Goal: Transaction & Acquisition: Purchase product/service

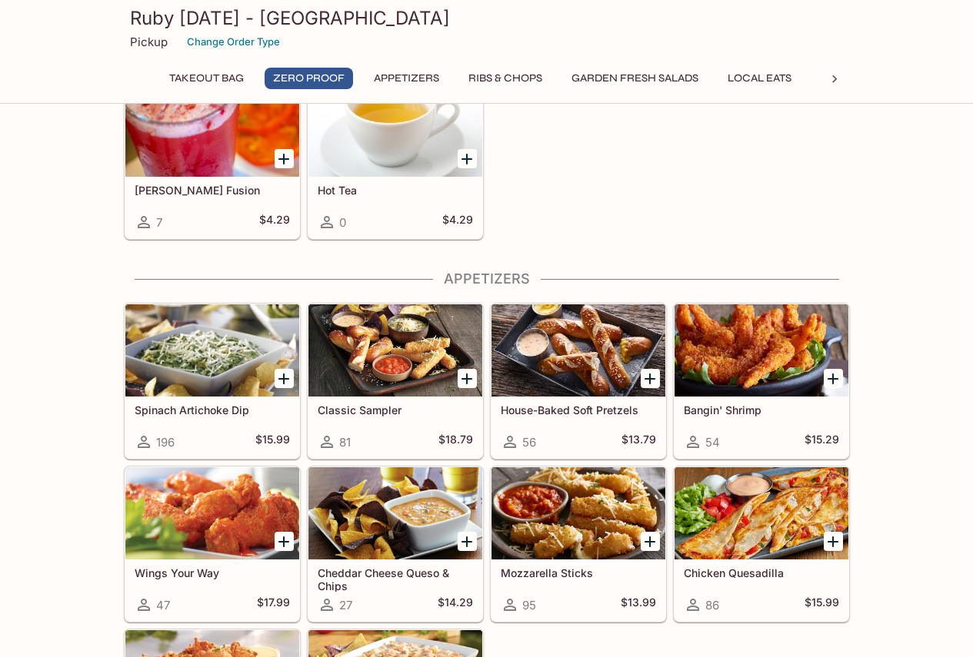
scroll to position [692, 0]
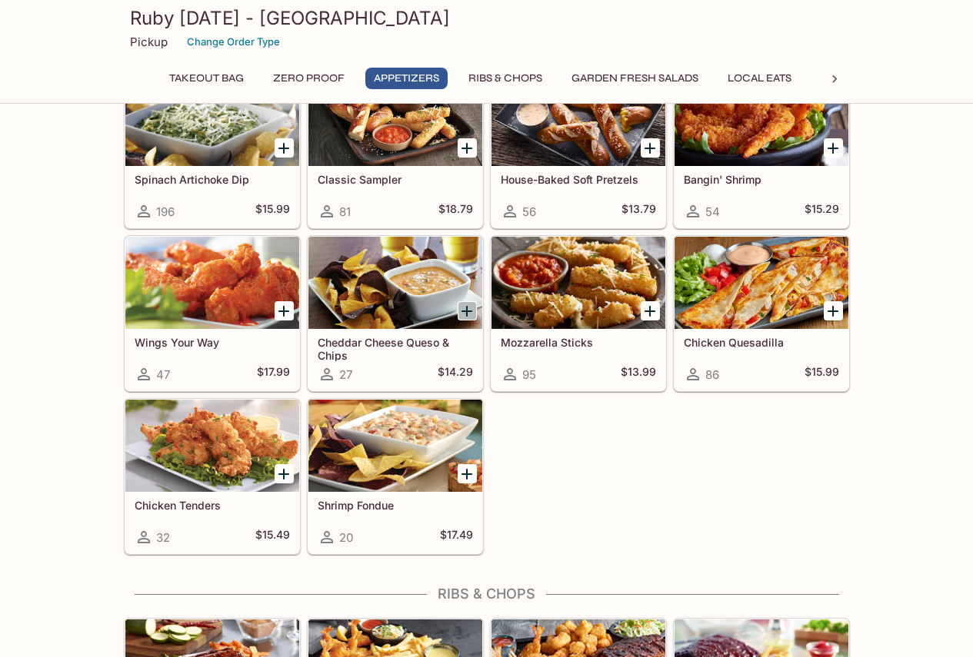
click at [464, 310] on icon "Add Cheddar Cheese Queso & Chips" at bounding box center [466, 311] width 18 height 18
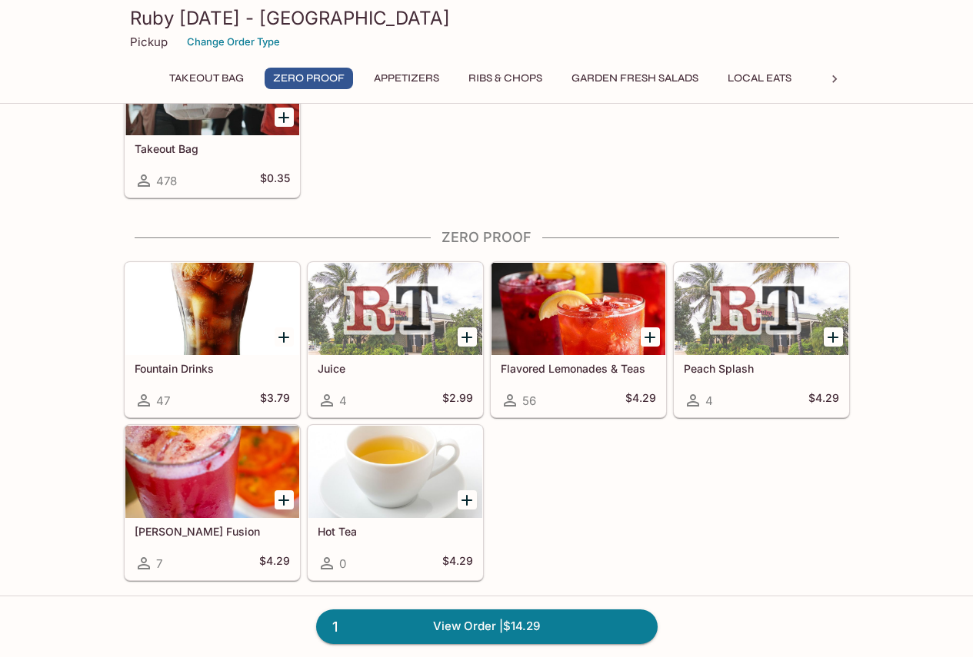
scroll to position [0, 0]
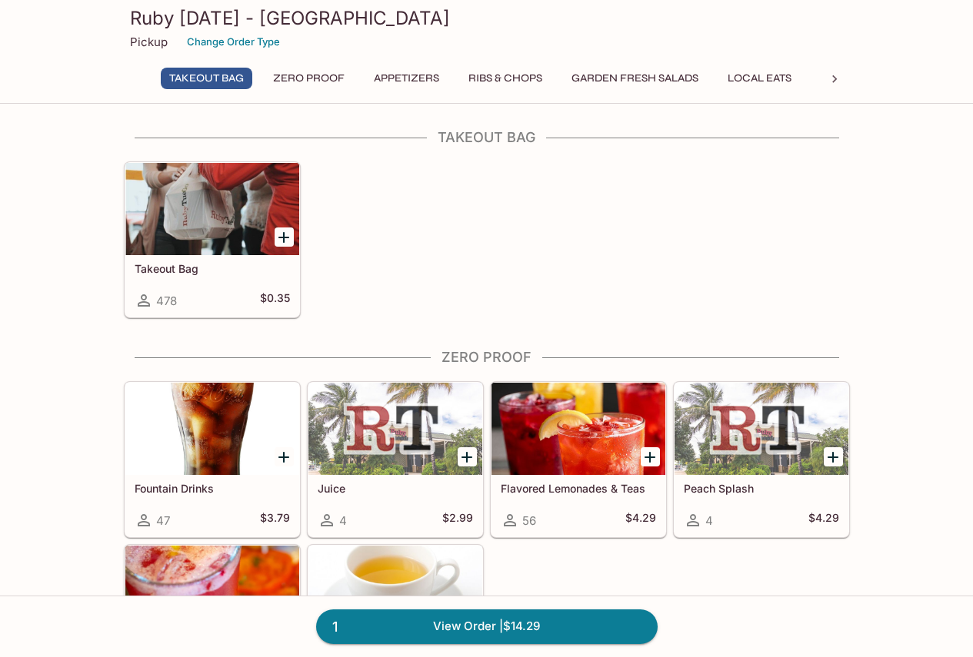
click at [291, 235] on icon "Add Takeout Bag" at bounding box center [283, 237] width 18 height 18
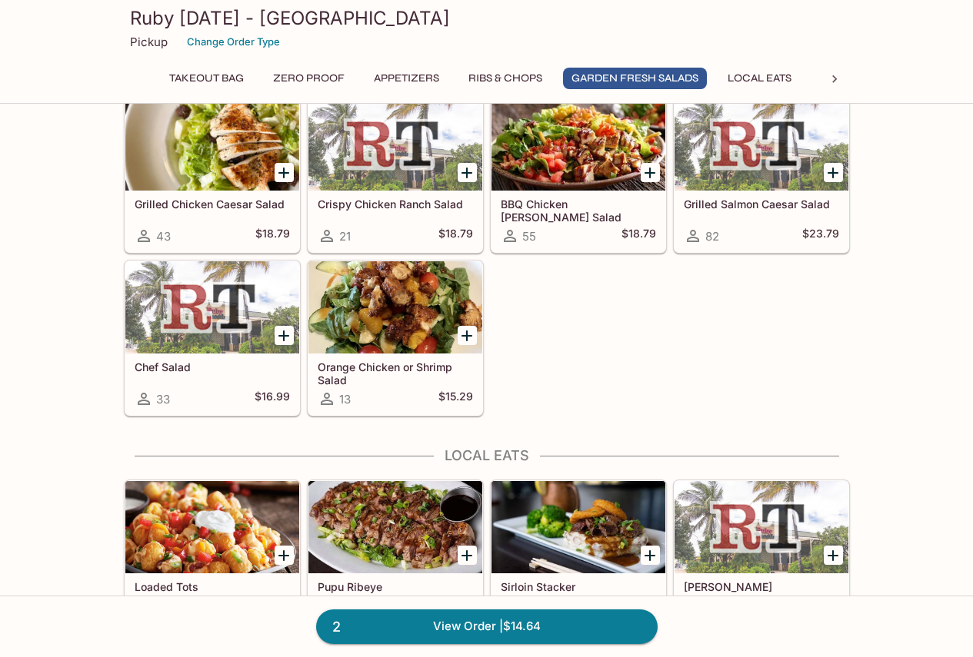
scroll to position [1461, 0]
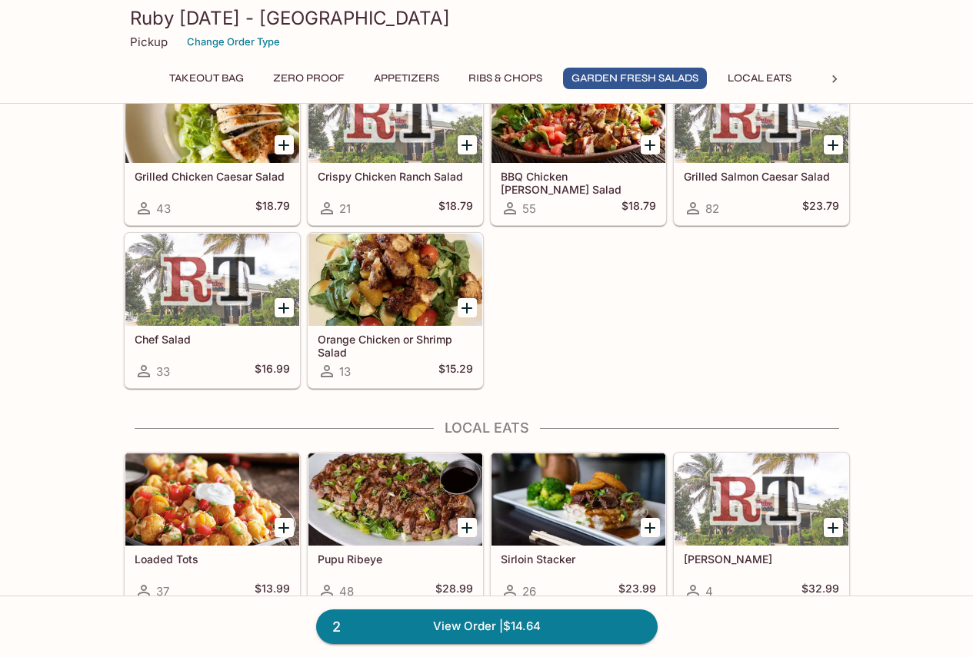
click at [282, 138] on icon "Add Grilled Chicken Caesar Salad" at bounding box center [283, 145] width 18 height 18
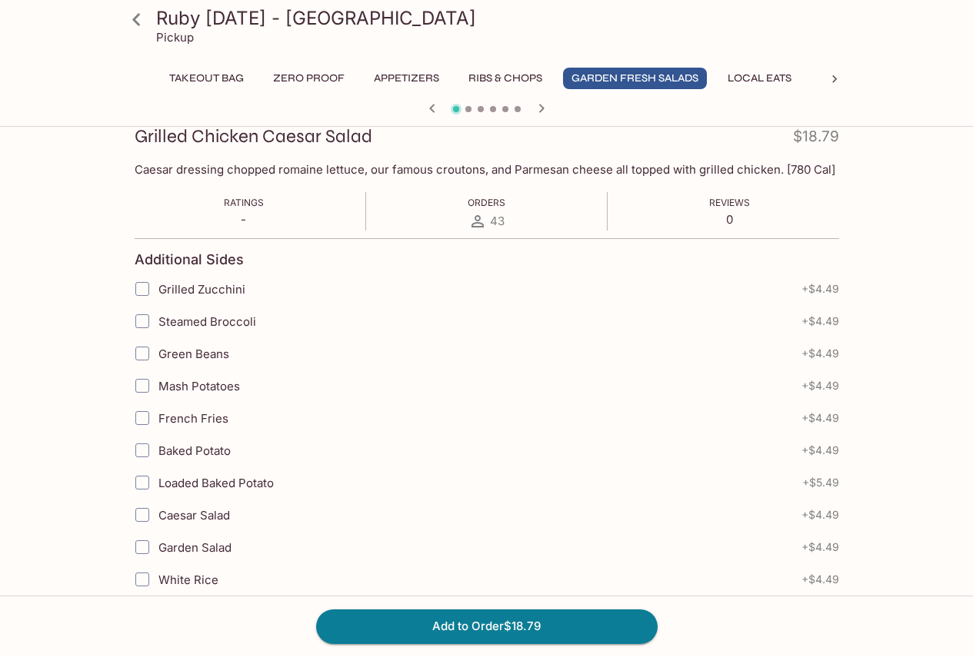
scroll to position [231, 0]
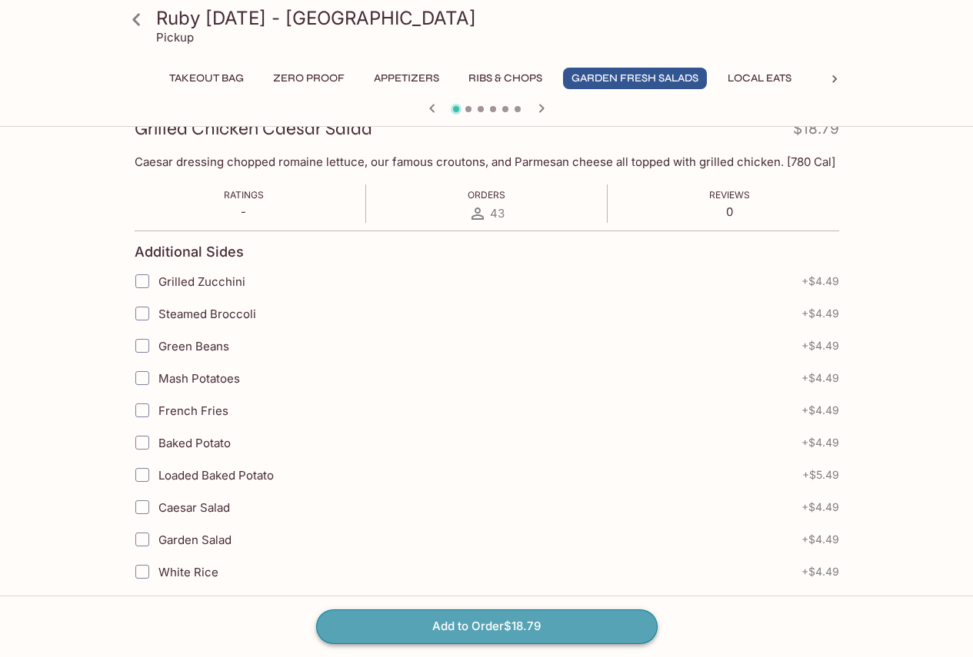
click at [433, 636] on button "Add to Order $18.79" at bounding box center [486, 627] width 341 height 34
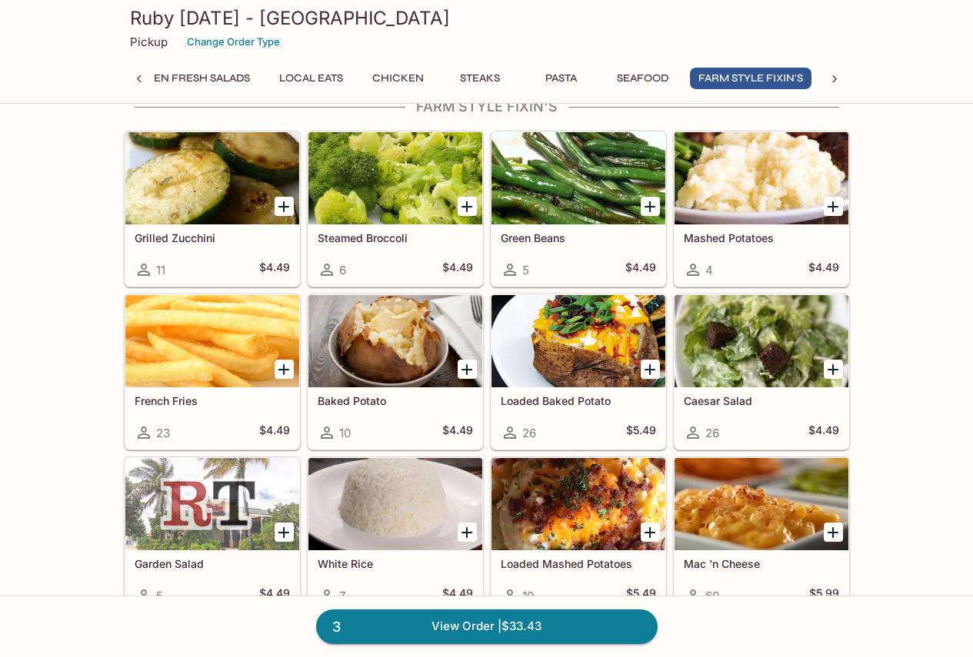
scroll to position [3691, 0]
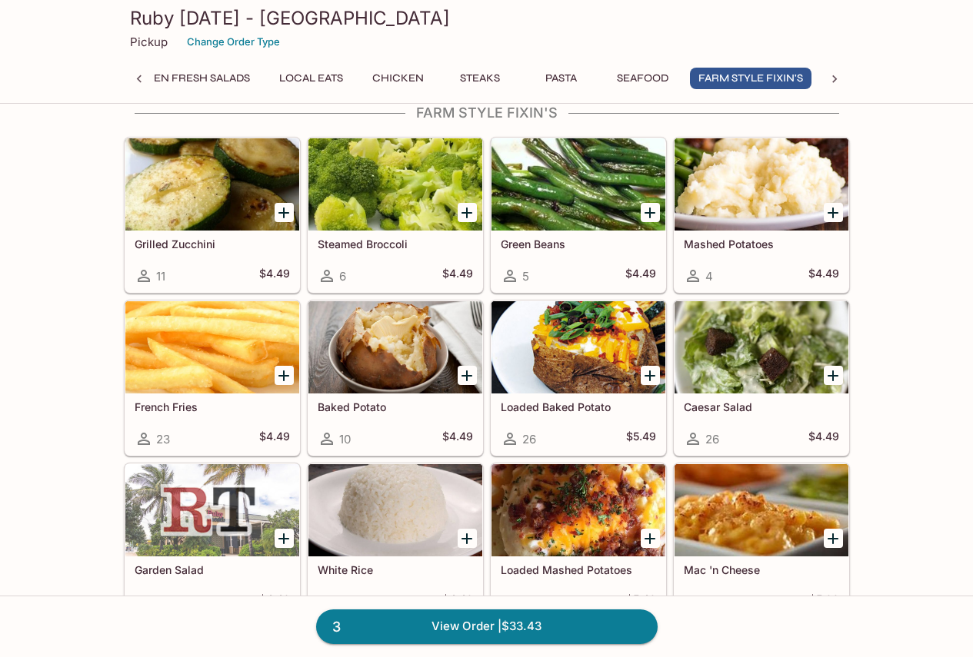
click at [649, 374] on icon "Add Loaded Baked Potato" at bounding box center [649, 376] width 11 height 11
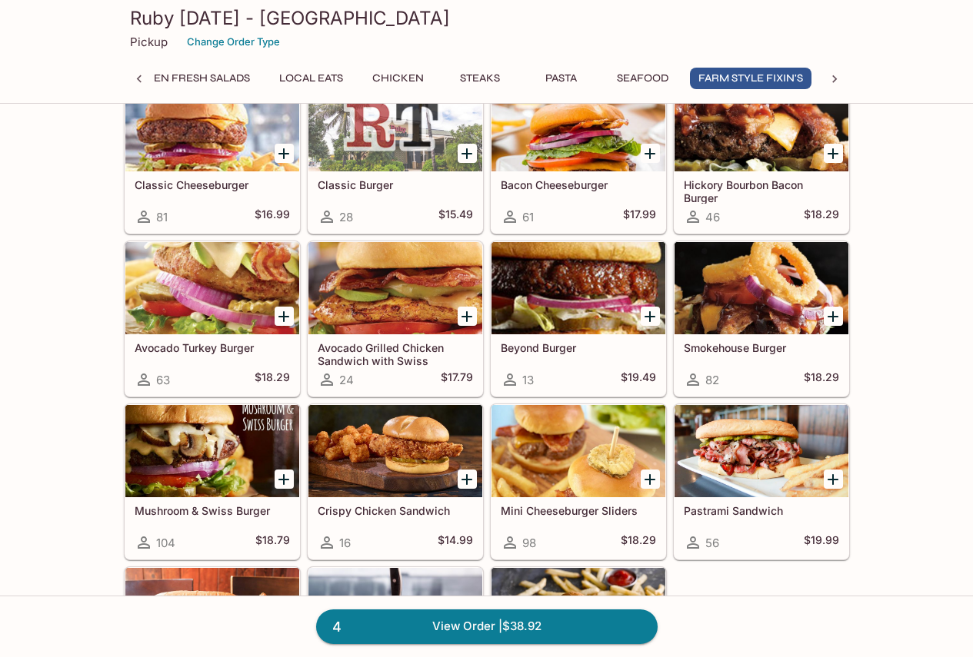
scroll to position [0, 517]
